Goal: Transaction & Acquisition: Book appointment/travel/reservation

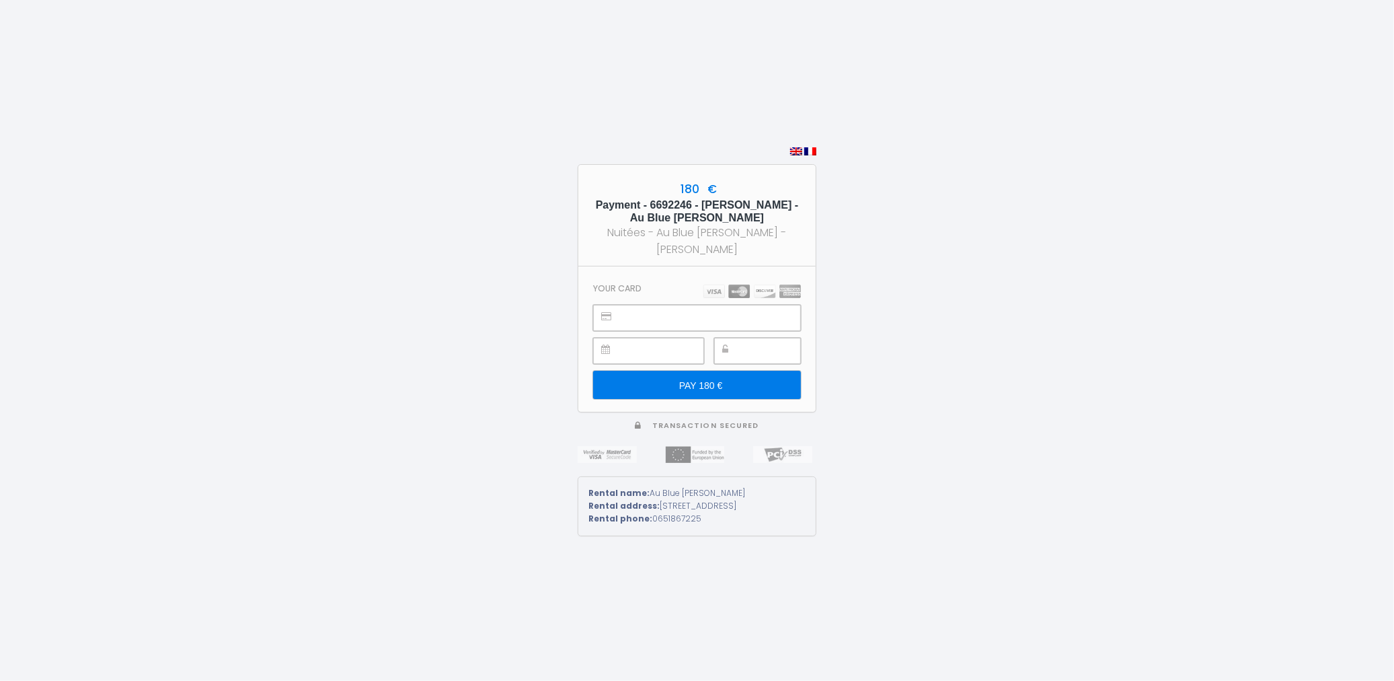
click at [729, 381] on input "PAY 180 €" at bounding box center [697, 385] width 208 height 28
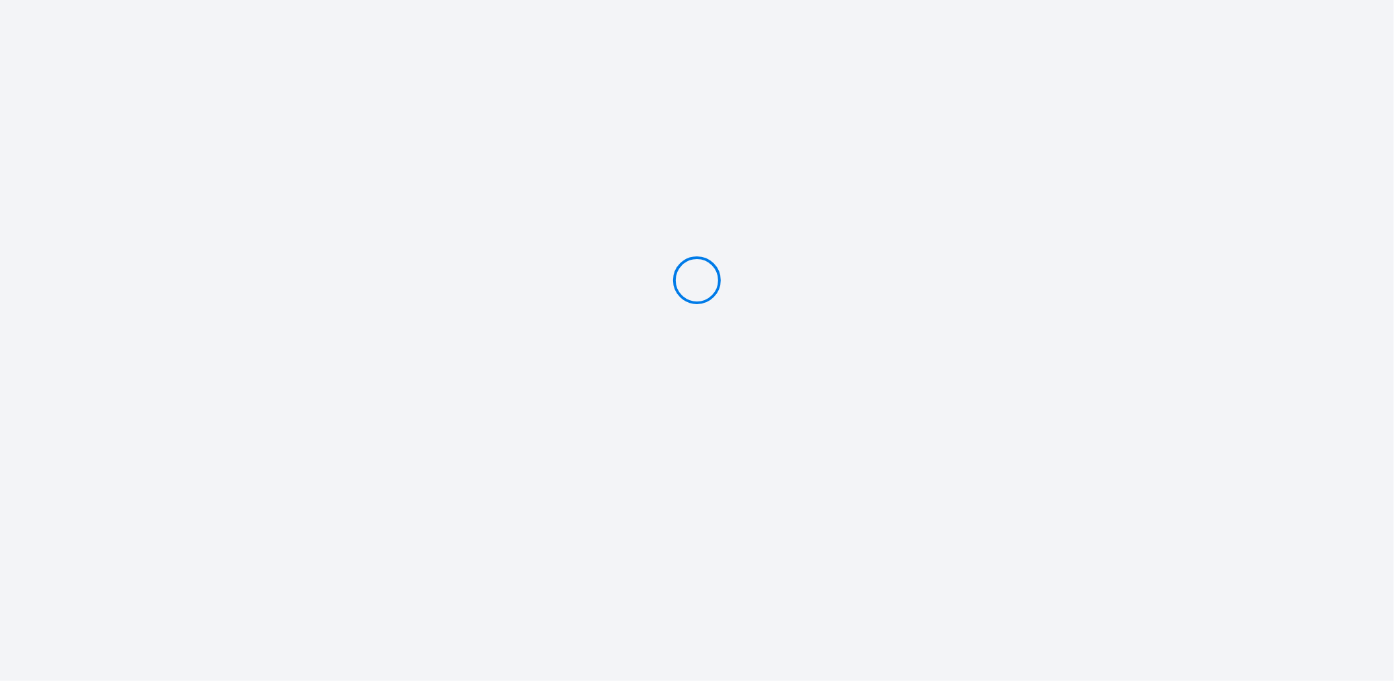
type input "PAY 180 €"
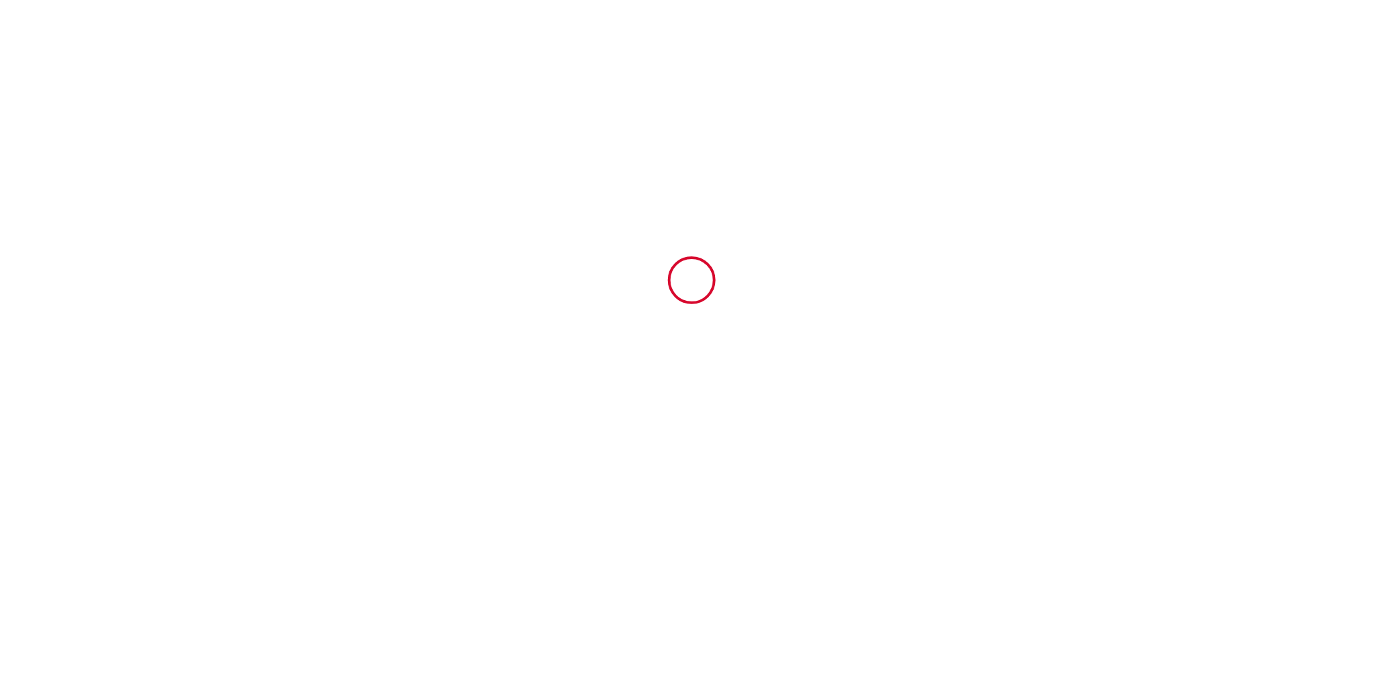
type input "6692246"
type input "Au Blue [PERSON_NAME]"
type input "33 rue de mousseaux"
type input "36000"
type input "Châteauroux"
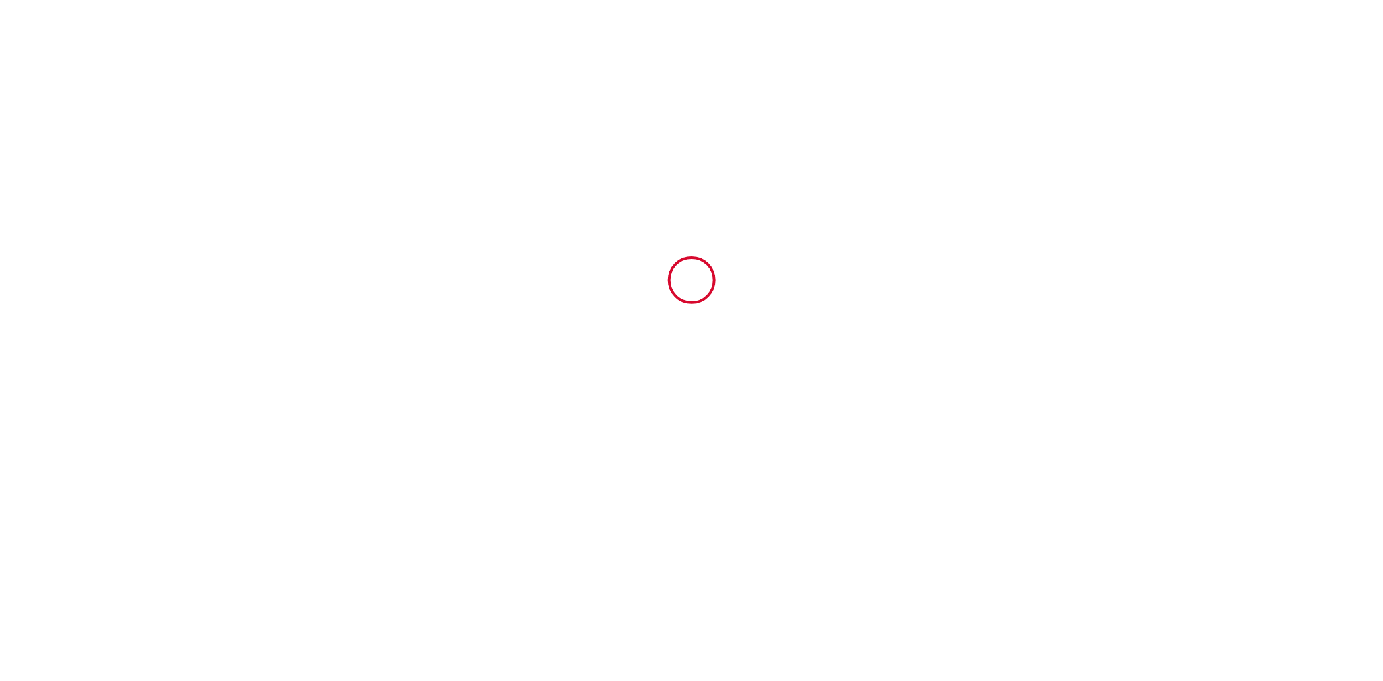
type input "France"
type input "08 Mon September 2025"
type input "12 Fri September 2025"
type input "1"
type input "0"
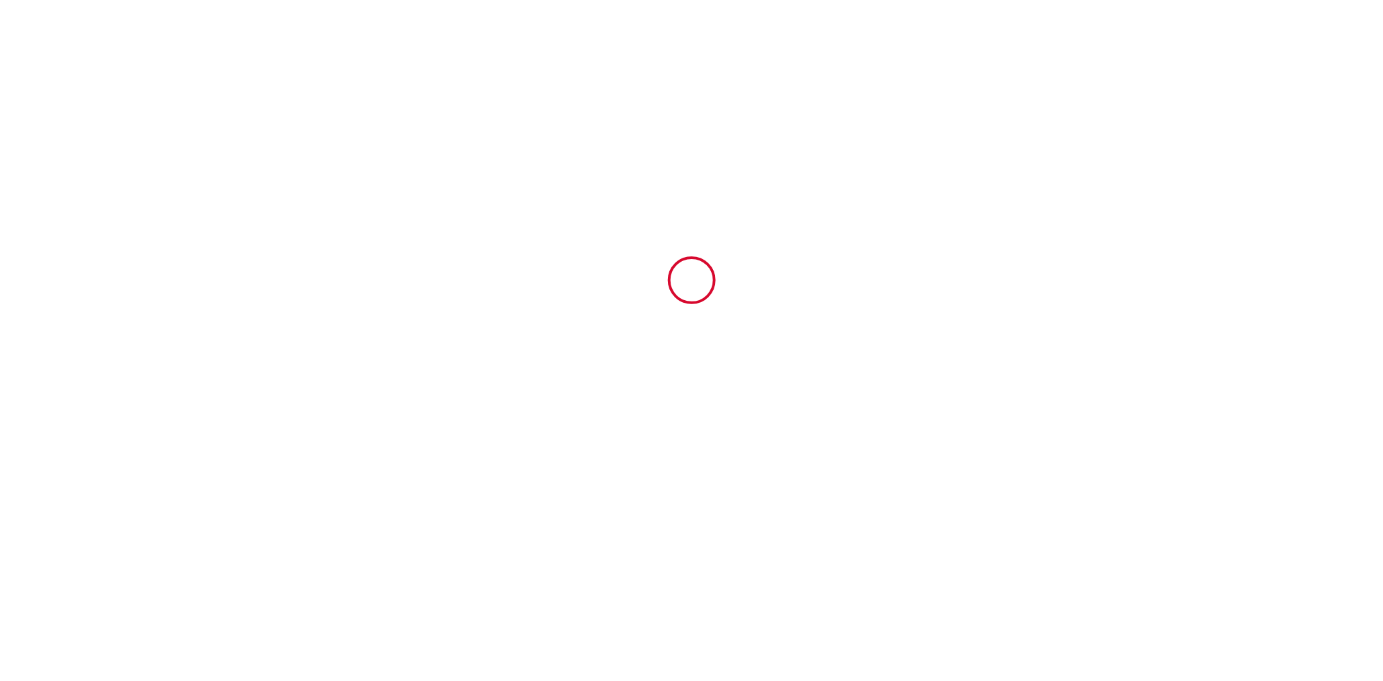
type input "500"
type input "180"
type input "SCI"
type input "JMFG"
type input "23 rue de l'amiral Ribourt"
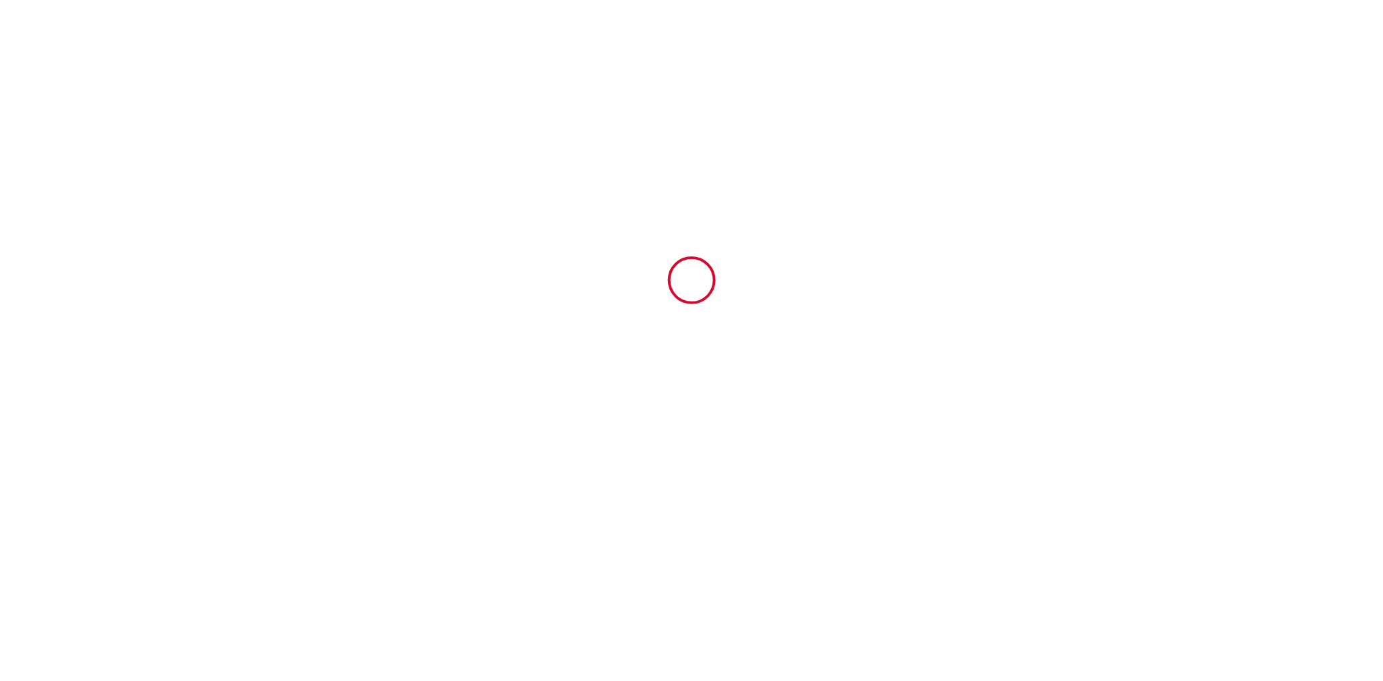
type input "36000"
type input "Châteauroux"
type input "France"
type input "contact@cool-raoul.net"
type input "Houcine"
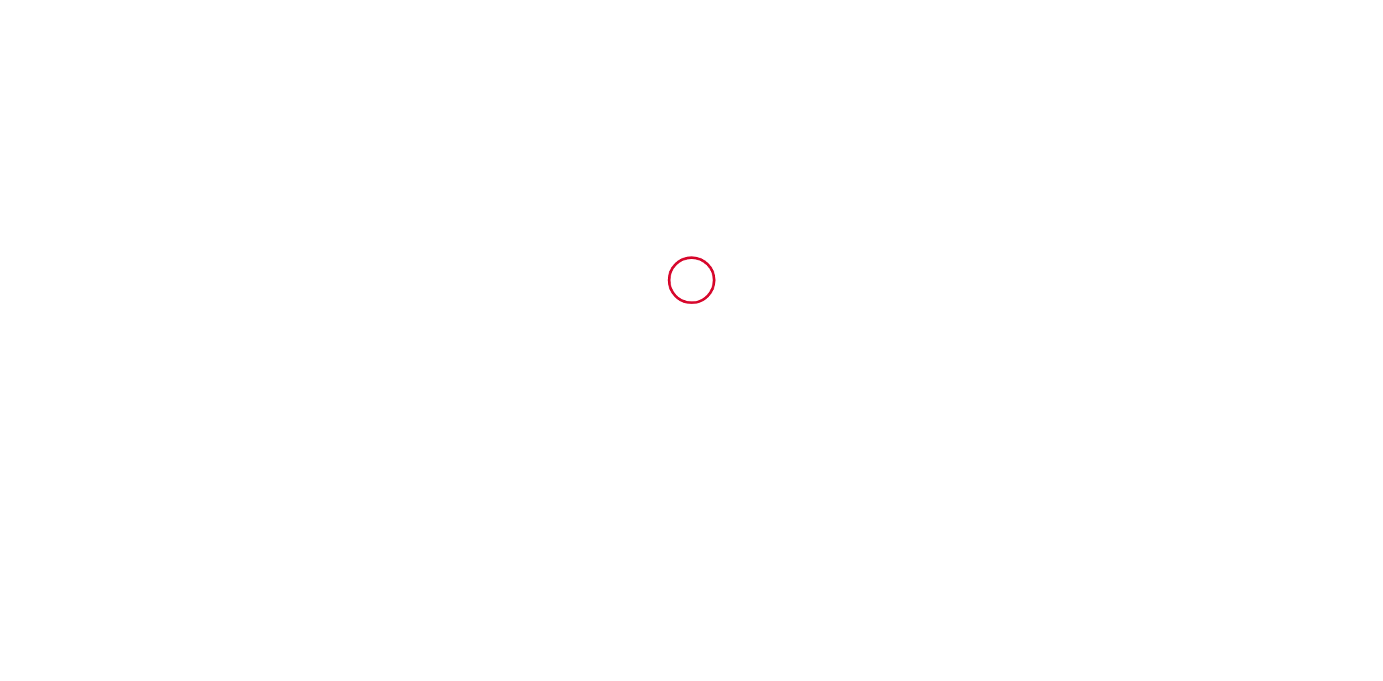
type input "Lamouri"
type input "69 boulevard de la république"
type input "91450"
type input "soisy sur seine"
type input "hlmasterweb@yahoo.fr"
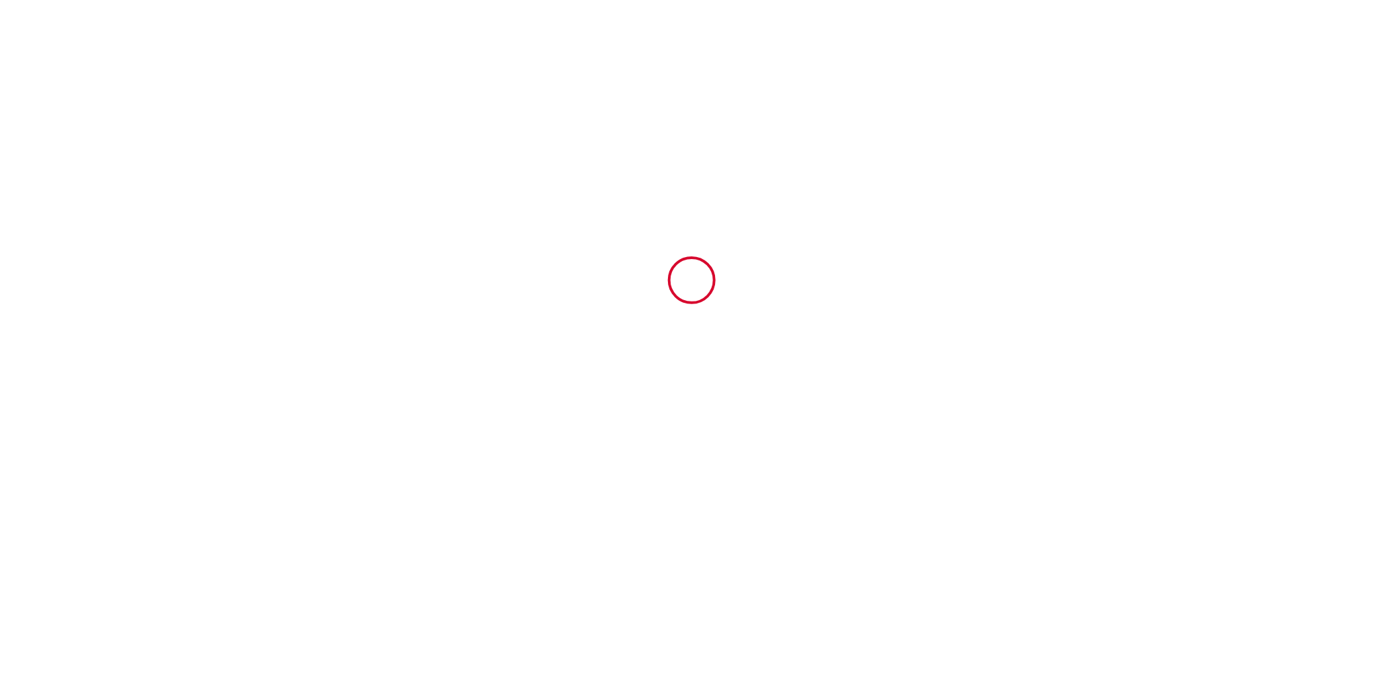
type input "+33 6 80 34 52 97"
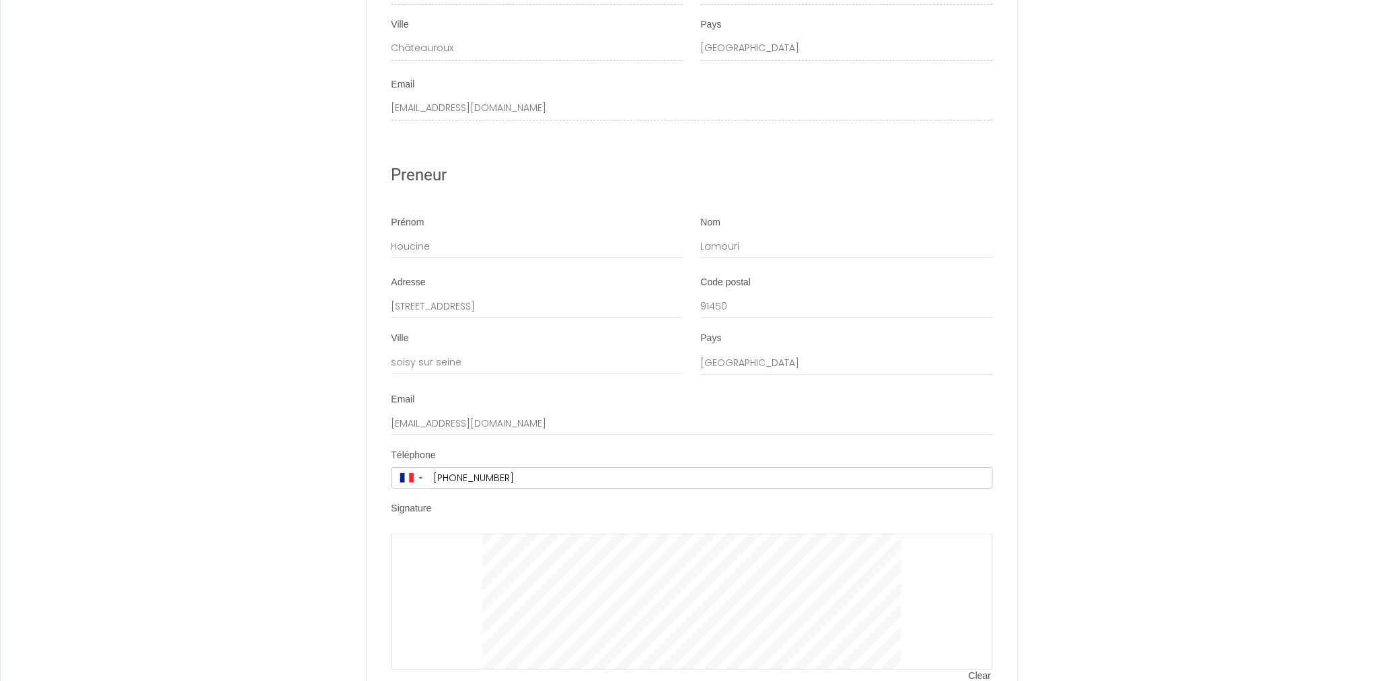
scroll to position [1833, 0]
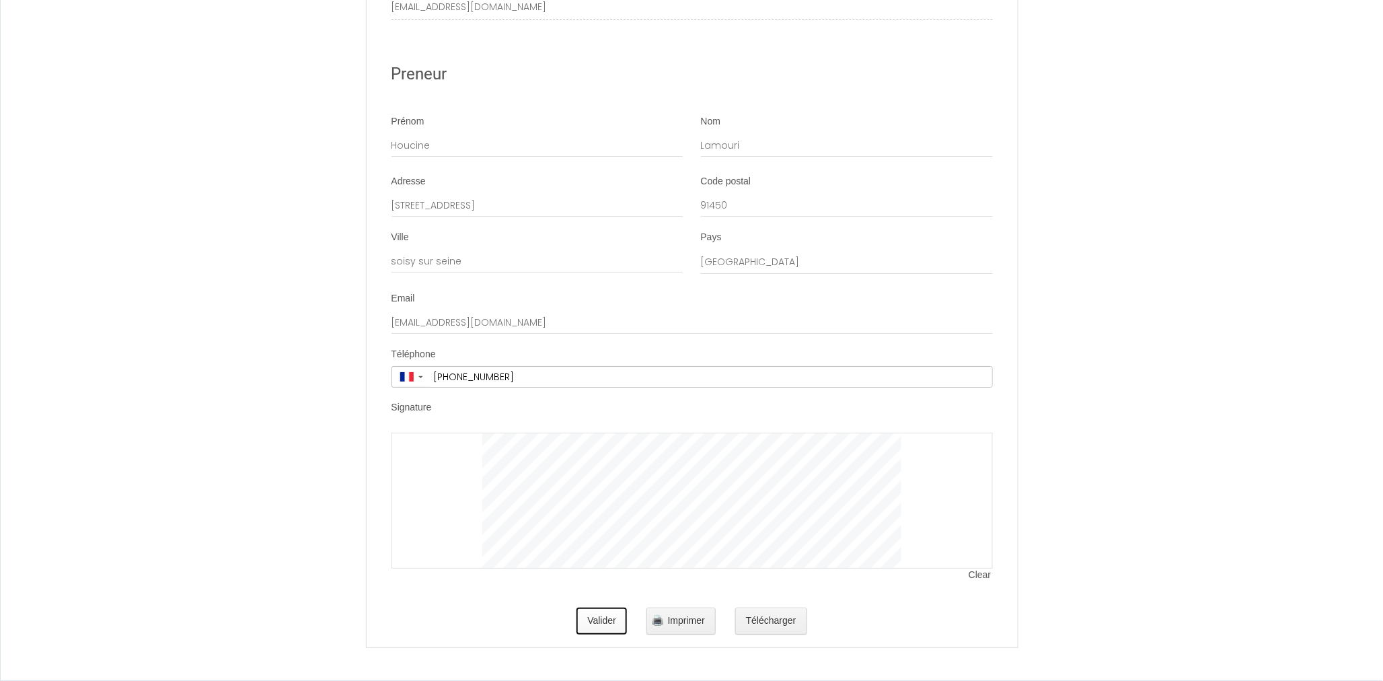
click at [606, 612] on button "Valider" at bounding box center [601, 620] width 50 height 27
click at [609, 621] on button "Valider" at bounding box center [601, 620] width 50 height 27
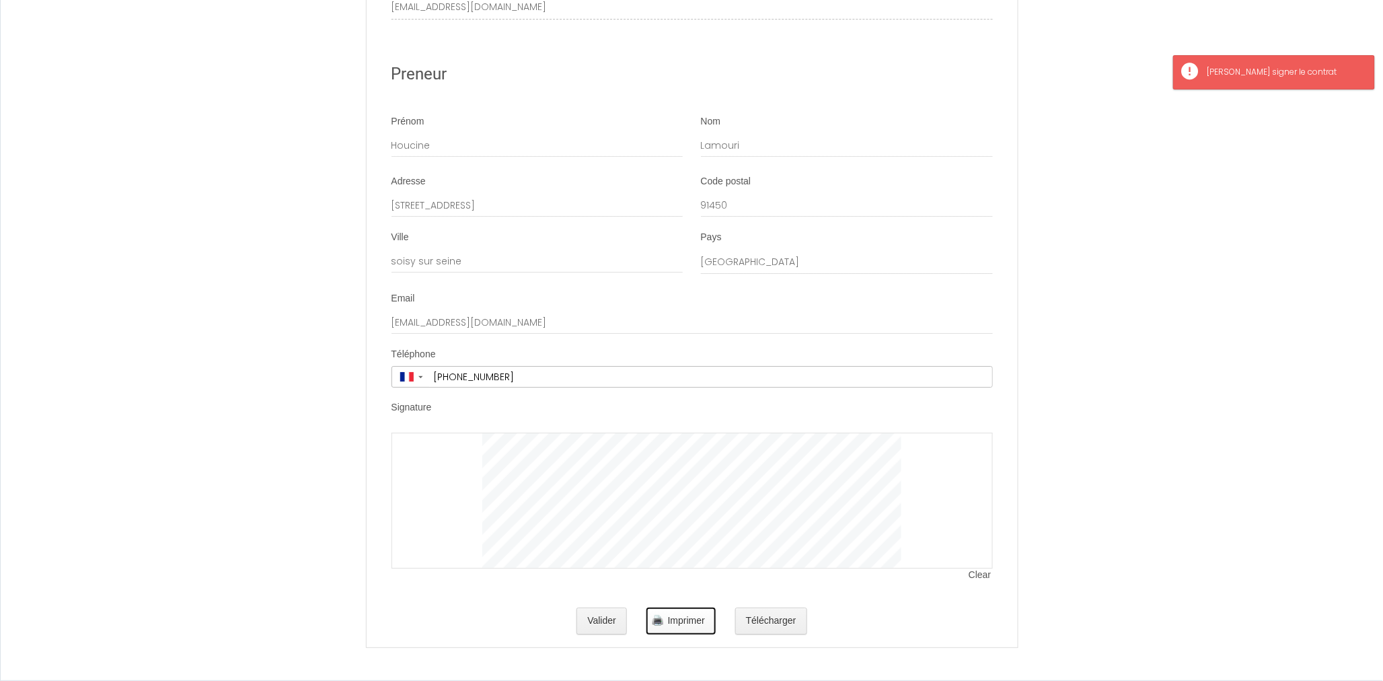
click at [691, 617] on span "Imprimer" at bounding box center [686, 620] width 37 height 11
click at [605, 620] on button "Valider" at bounding box center [601, 620] width 50 height 27
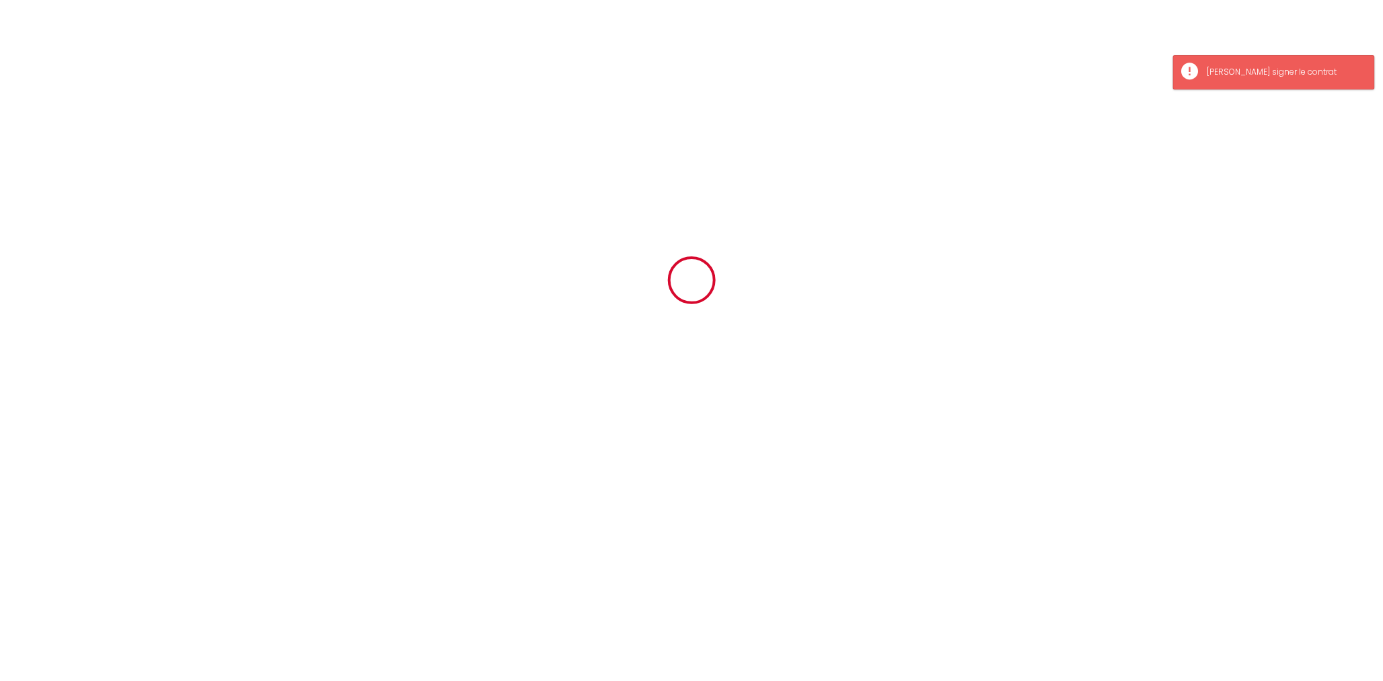
scroll to position [0, 0]
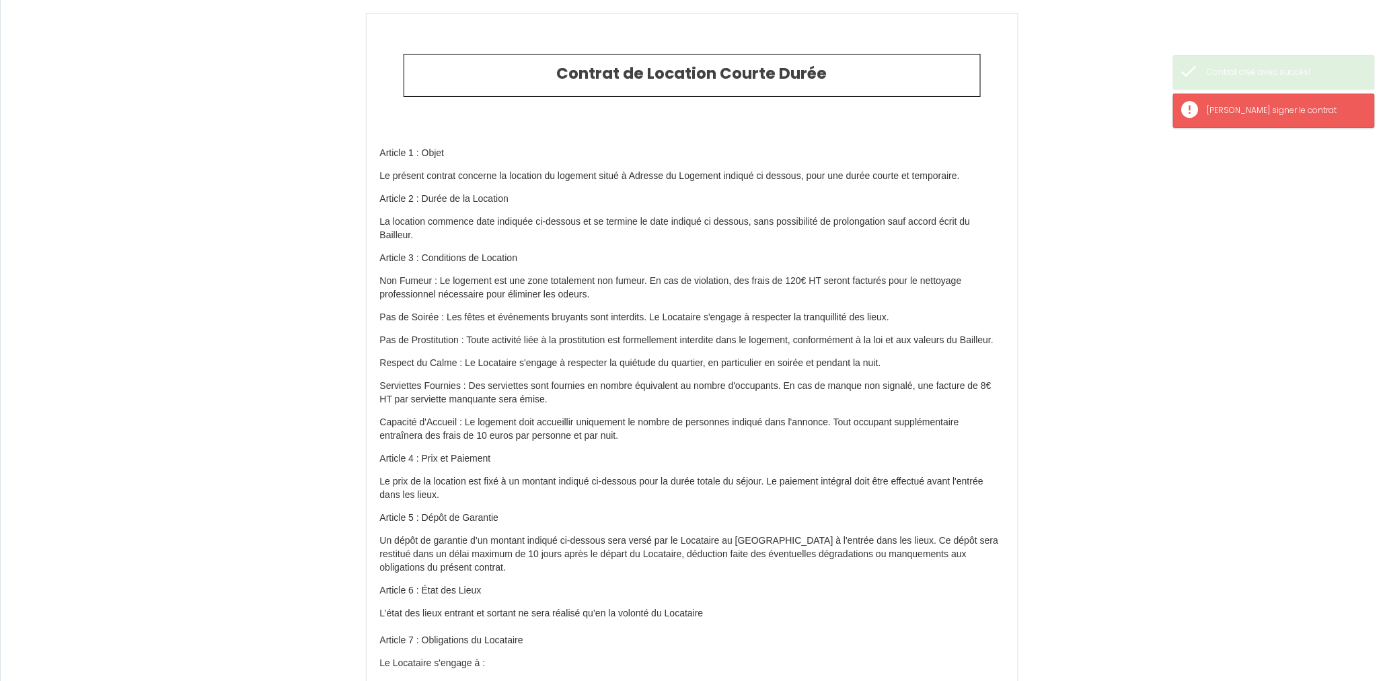
type input "180"
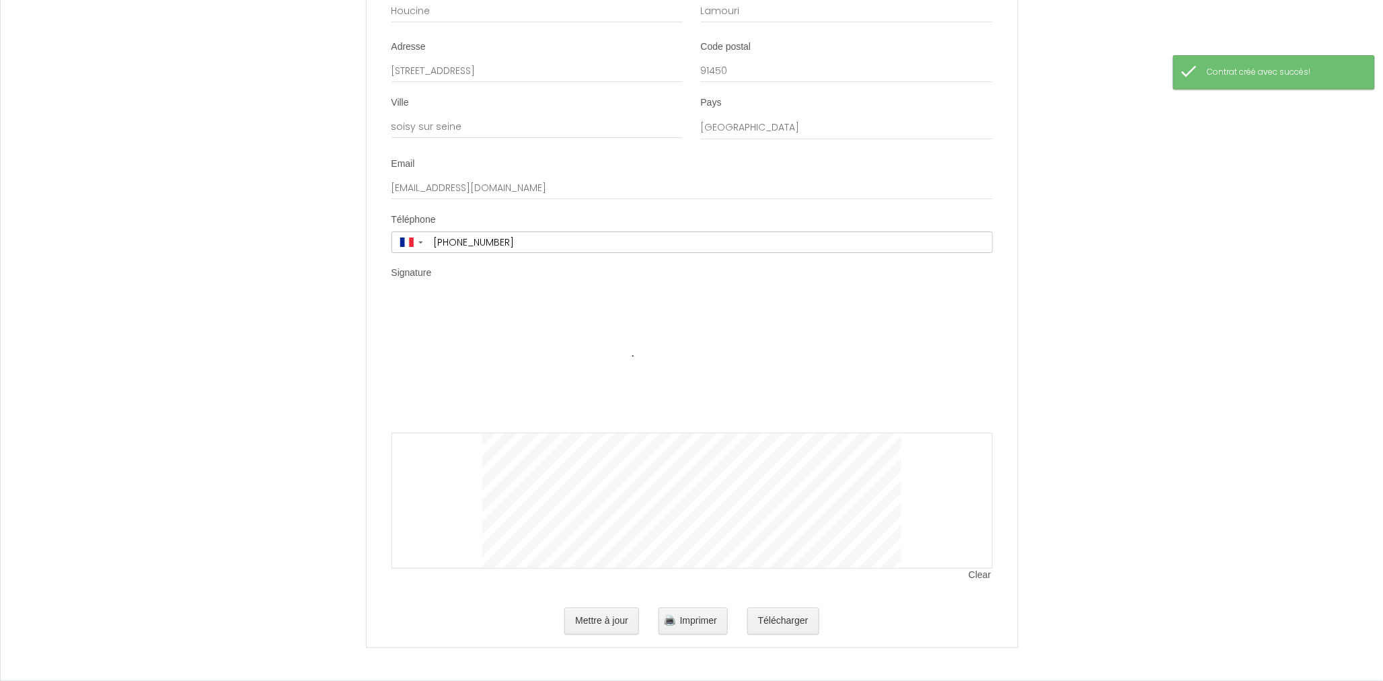
scroll to position [1967, 0]
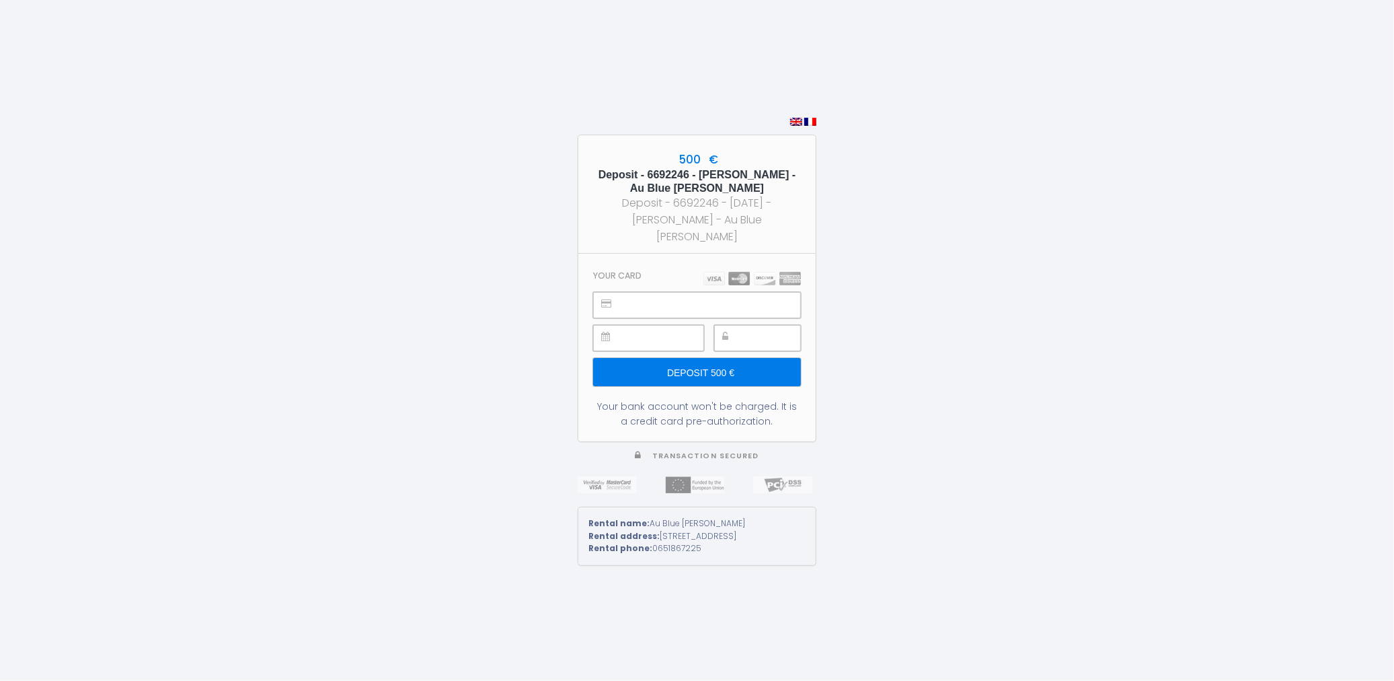
click at [711, 361] on input "Deposit 500 €" at bounding box center [697, 372] width 208 height 28
